Goal: Information Seeking & Learning: Learn about a topic

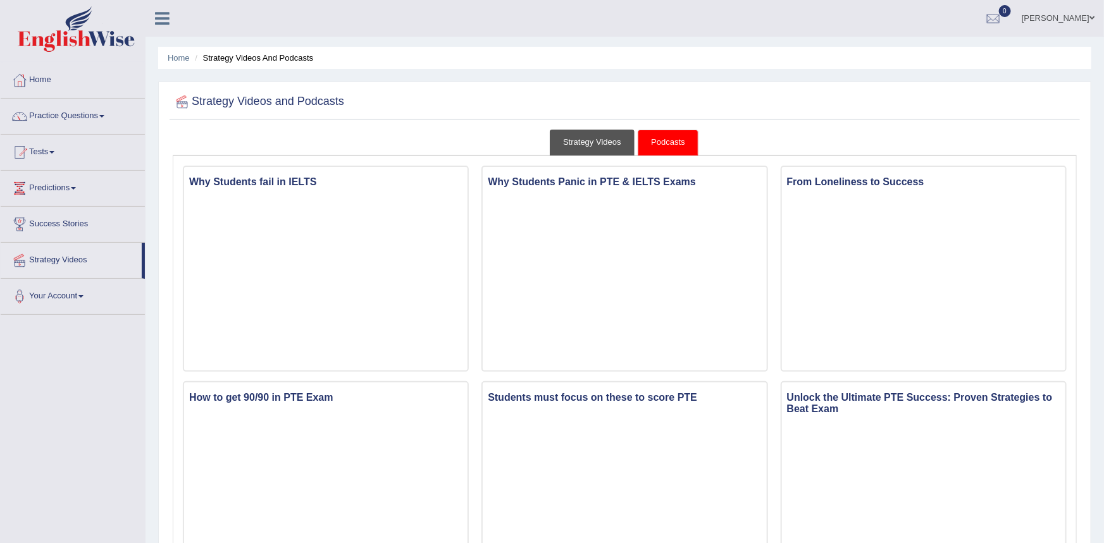
click at [559, 145] on link "Strategy Videos" at bounding box center [592, 143] width 85 height 26
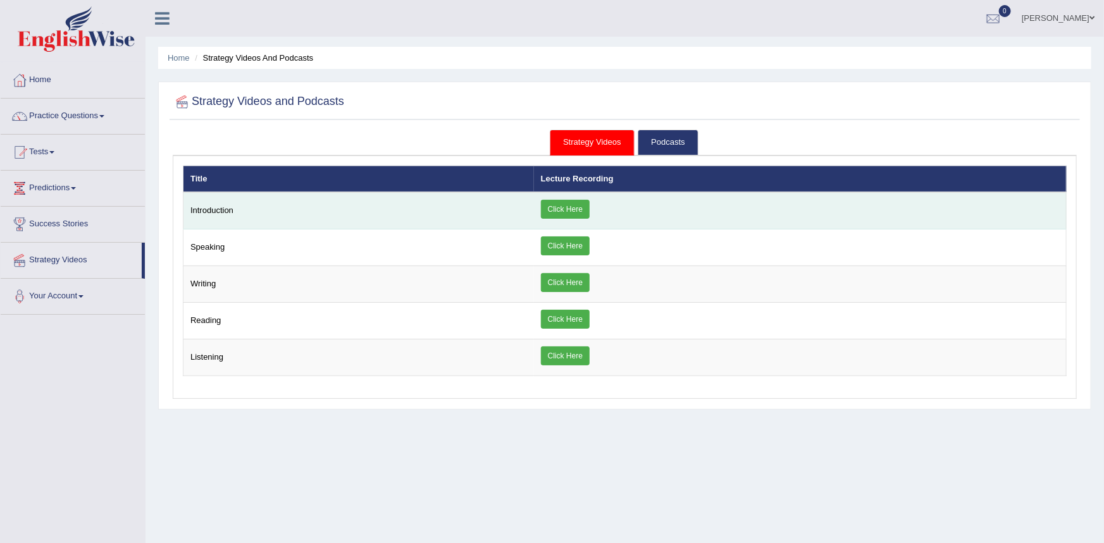
click at [586, 206] on link "Click Here" at bounding box center [565, 209] width 49 height 19
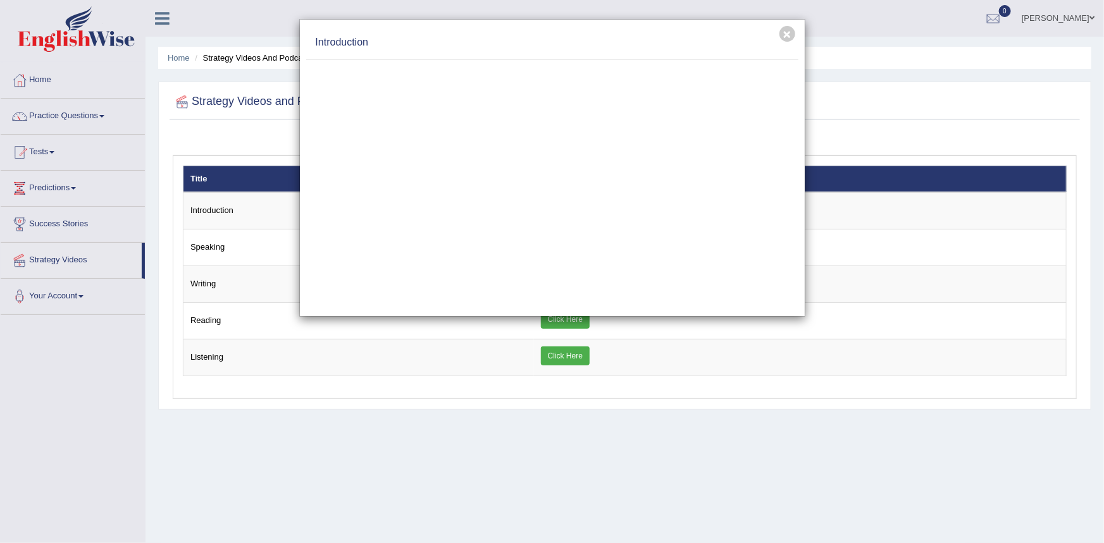
click at [331, 472] on div "× Introduction" at bounding box center [552, 271] width 1104 height 543
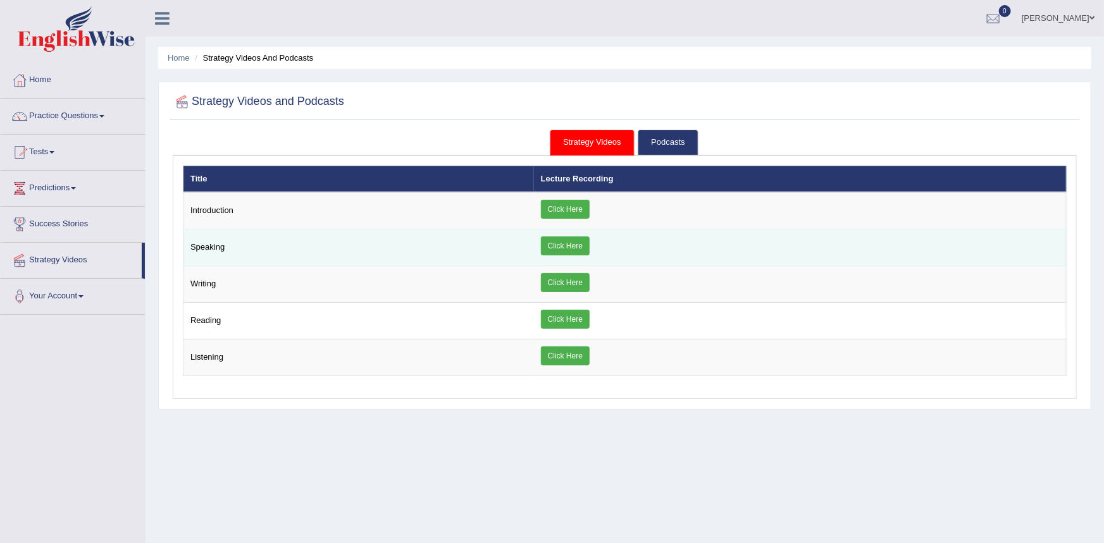
click at [570, 245] on link "Click Here" at bounding box center [565, 246] width 49 height 19
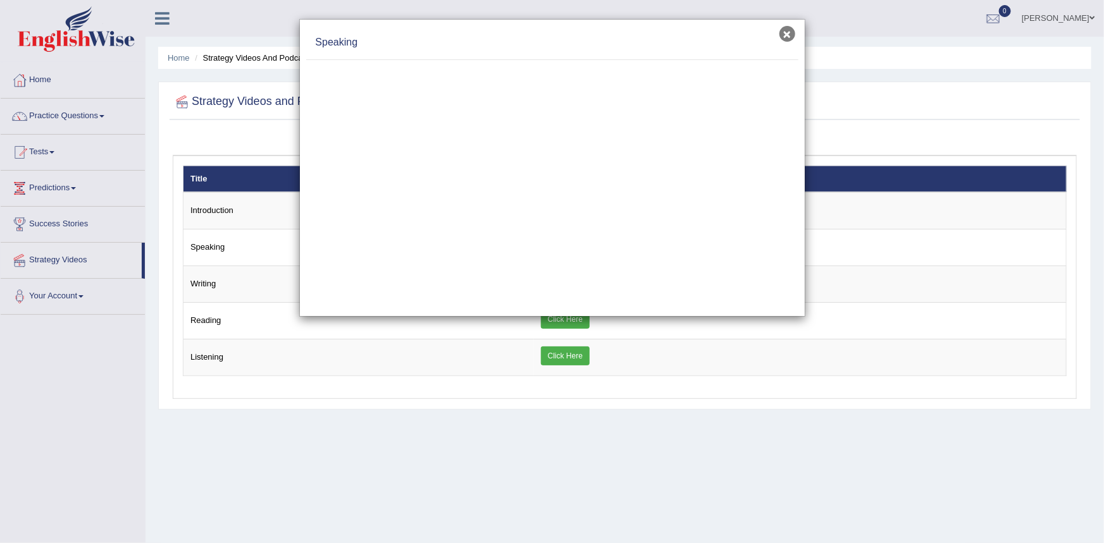
click at [786, 37] on button "×" at bounding box center [787, 34] width 16 height 16
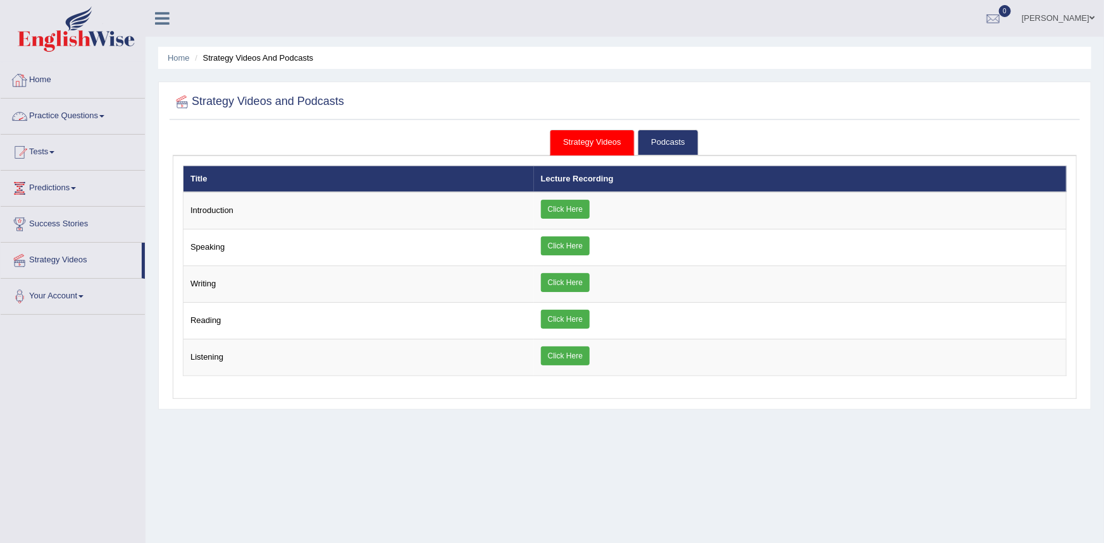
click at [43, 80] on link "Home" at bounding box center [73, 79] width 144 height 32
